Goal: Information Seeking & Learning: Learn about a topic

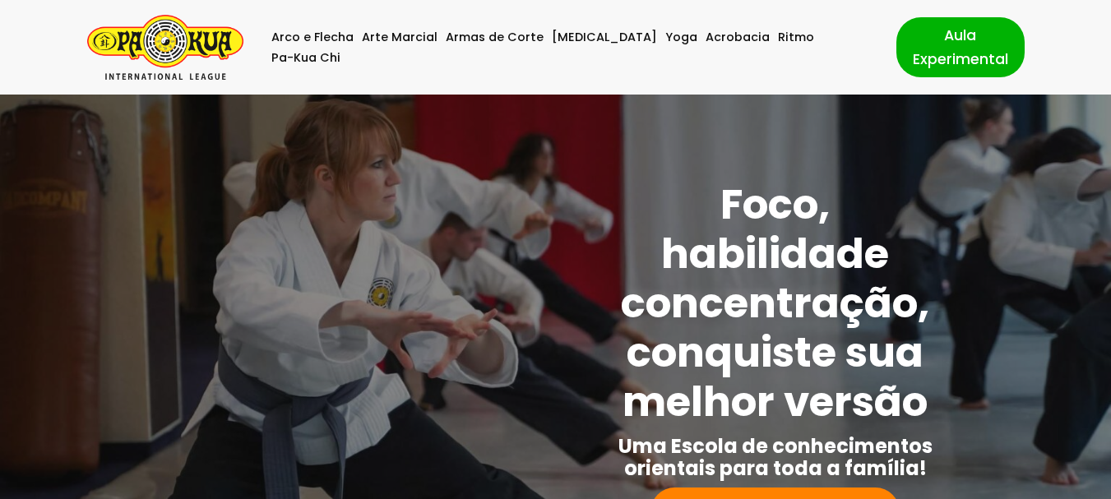
click at [194, 47] on img "Pa-Kua Brasil Uma Escola de conhecimentos orientais para toda a família. Foco, …" at bounding box center [165, 47] width 156 height 65
click at [398, 48] on link "Arte Marcial" at bounding box center [400, 37] width 76 height 21
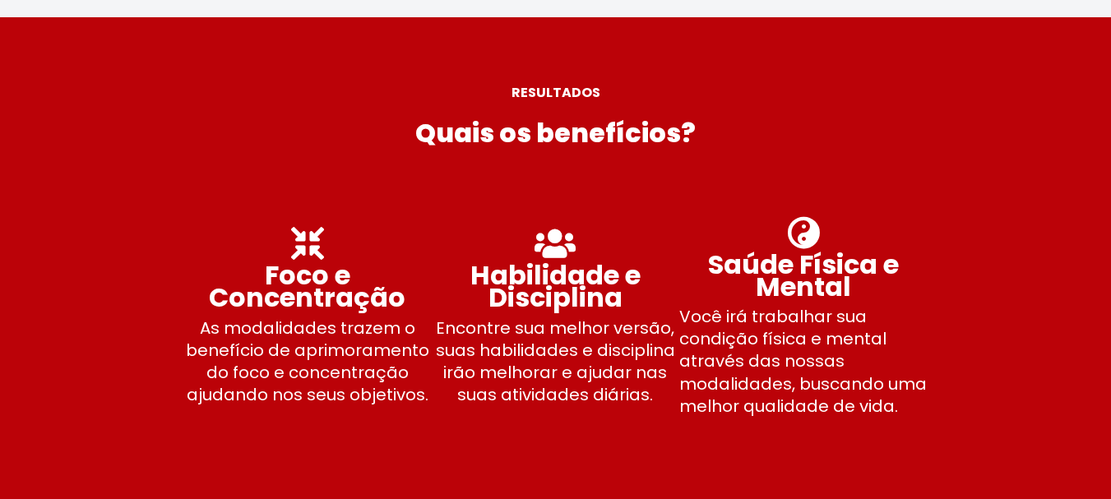
scroll to position [4363, 0]
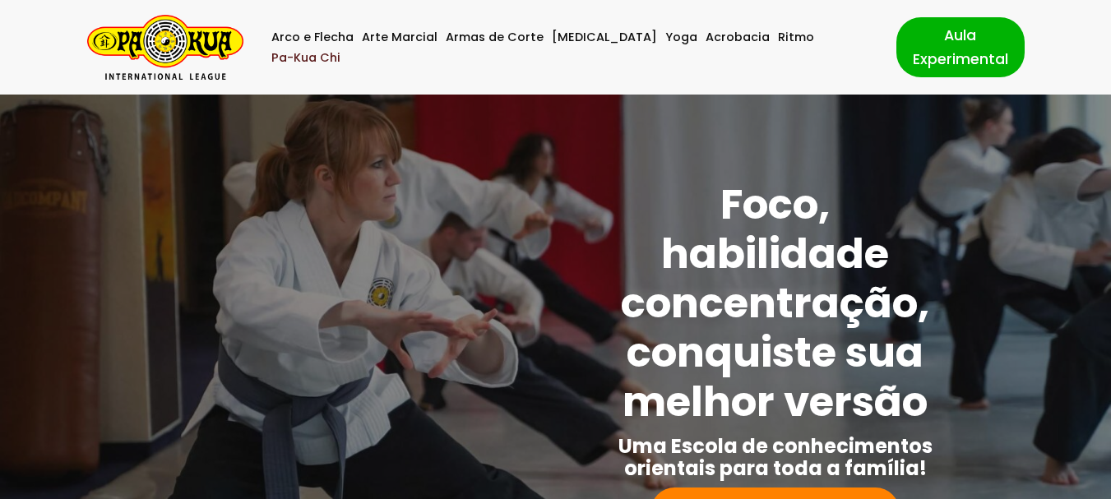
click at [341, 52] on link "Pa-Kua Chi" at bounding box center [305, 58] width 69 height 21
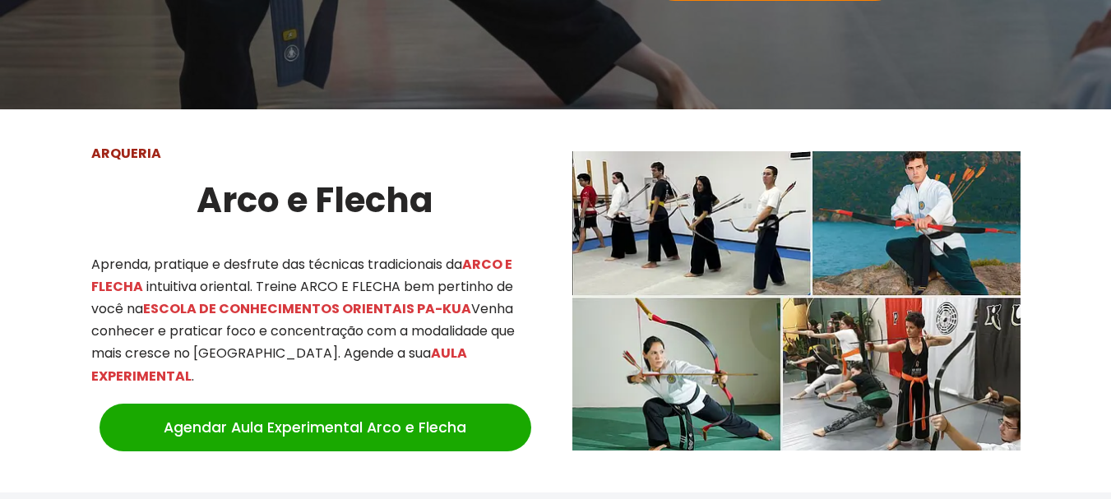
scroll to position [99, 0]
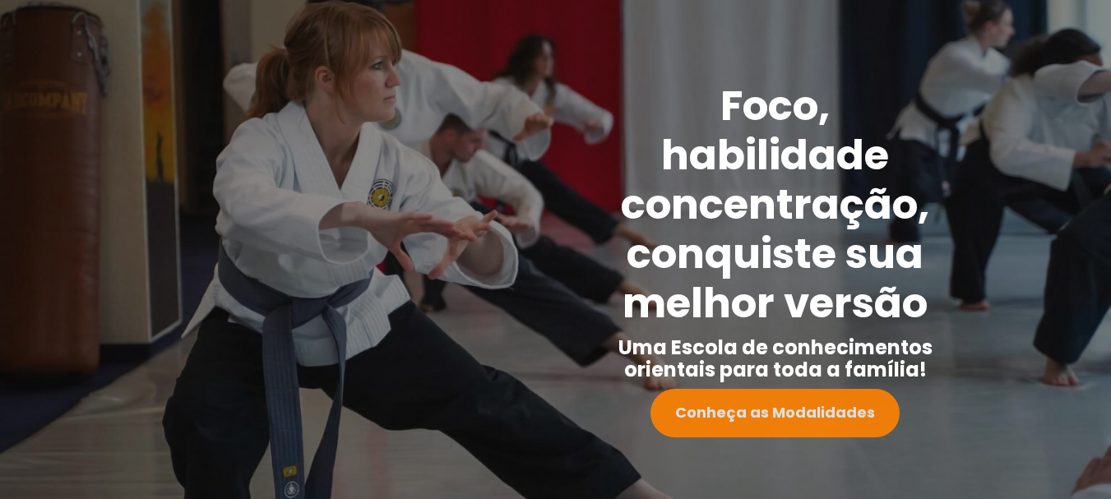
click at [841, 428] on link "Conheça as Modalidades" at bounding box center [775, 413] width 249 height 49
